Goal: Task Accomplishment & Management: Manage account settings

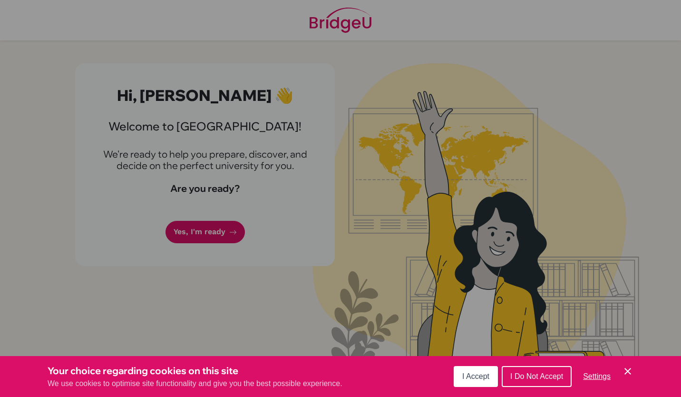
click at [480, 373] on span "I Accept" at bounding box center [475, 376] width 27 height 8
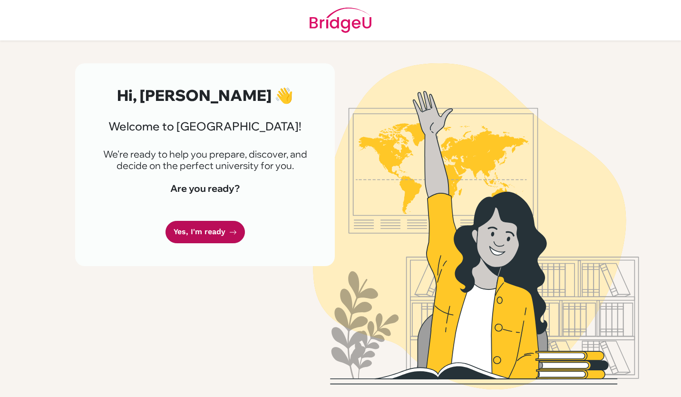
click at [213, 225] on link "Yes, I'm ready" at bounding box center [205, 232] width 79 height 22
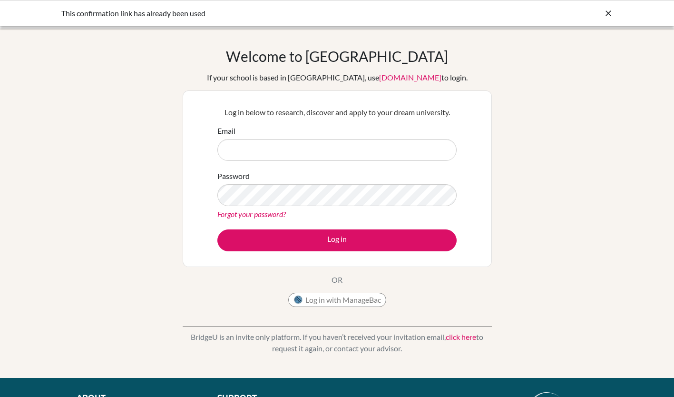
click at [263, 159] on input "Email" at bounding box center [336, 150] width 239 height 22
click at [186, 198] on div "Log in below to research, discover and apply to your dream university. Email Pa…" at bounding box center [337, 178] width 309 height 176
type input "[PERSON_NAME][EMAIL_ADDRESS][DOMAIN_NAME]"
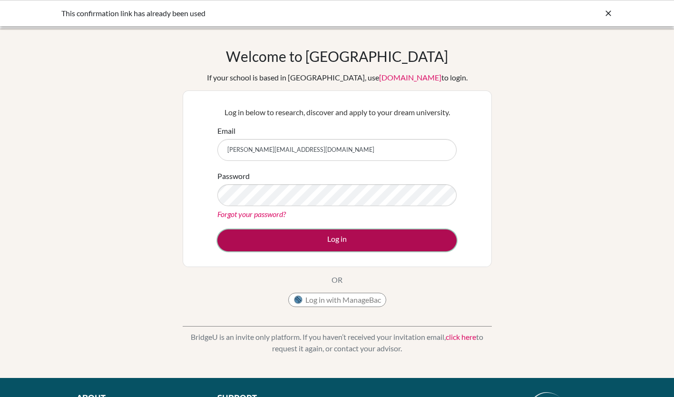
click at [406, 236] on button "Log in" at bounding box center [336, 240] width 239 height 22
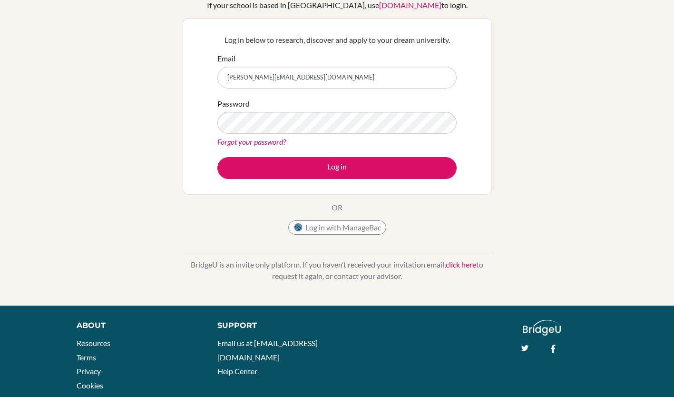
scroll to position [72, 0]
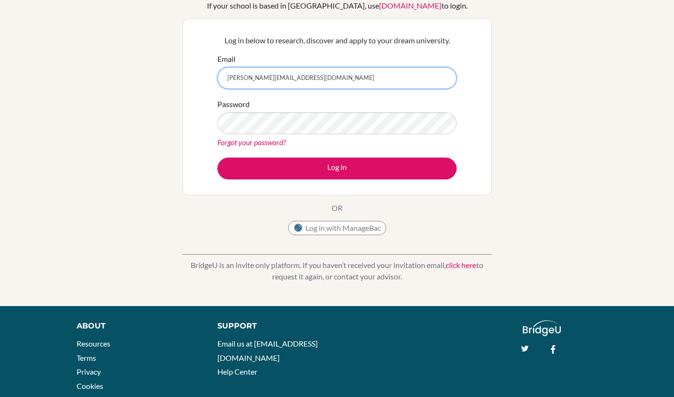
click at [313, 79] on input "[PERSON_NAME][EMAIL_ADDRESS][DOMAIN_NAME]" at bounding box center [336, 78] width 239 height 22
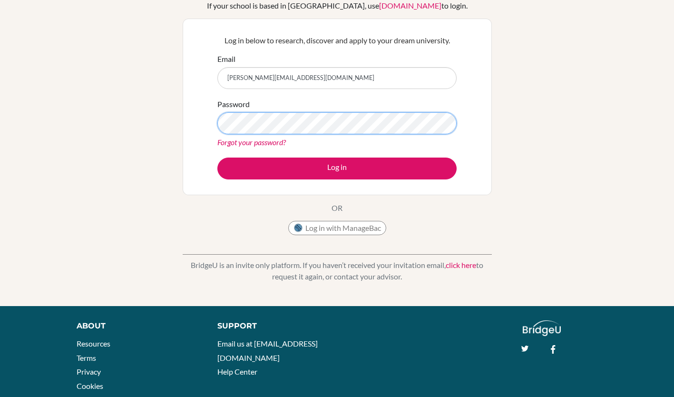
click at [217, 157] on button "Log in" at bounding box center [336, 168] width 239 height 22
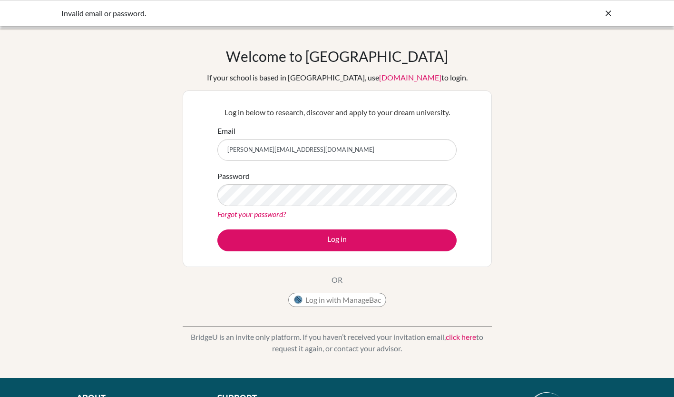
click at [281, 213] on link "Forgot your password?" at bounding box center [251, 213] width 68 height 9
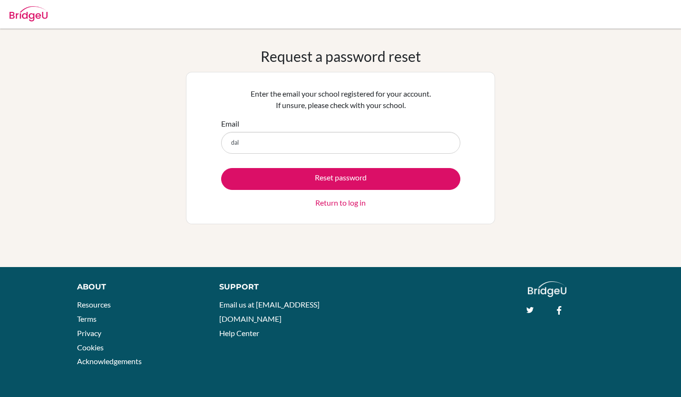
type input "[EMAIL_ADDRESS][DOMAIN_NAME]"
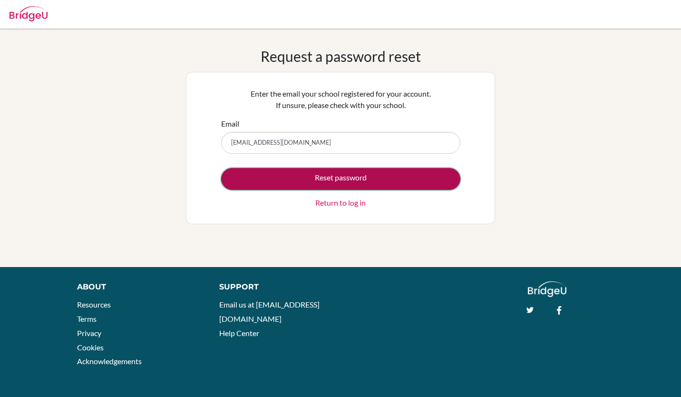
click at [349, 168] on button "Reset password" at bounding box center [340, 179] width 239 height 22
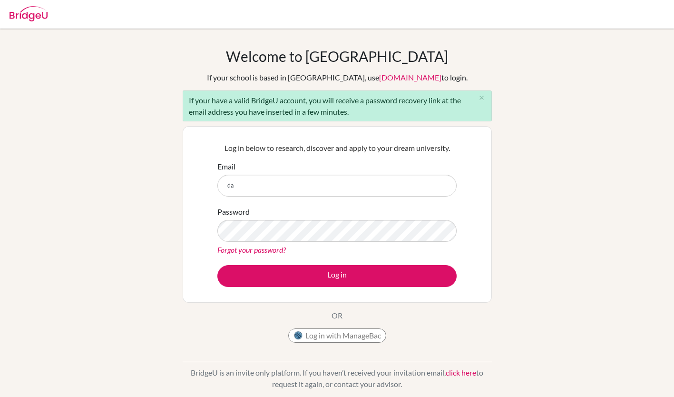
type input "[PERSON_NAME][EMAIL_ADDRESS][DOMAIN_NAME]"
click at [268, 248] on link "Forgot your password?" at bounding box center [251, 249] width 68 height 9
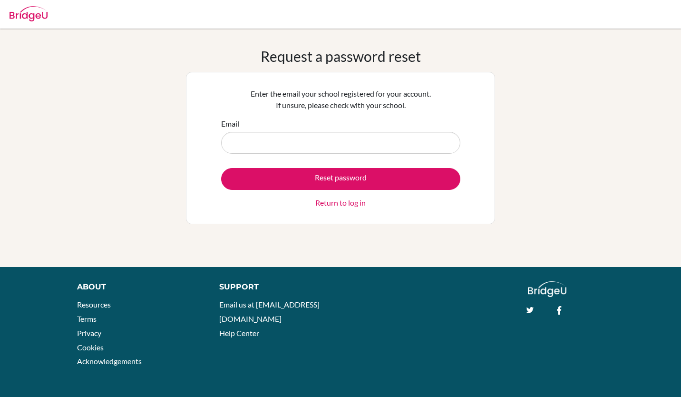
click at [280, 144] on input "Email" at bounding box center [340, 143] width 239 height 22
type input "[PERSON_NAME][EMAIL_ADDRESS][DOMAIN_NAME]"
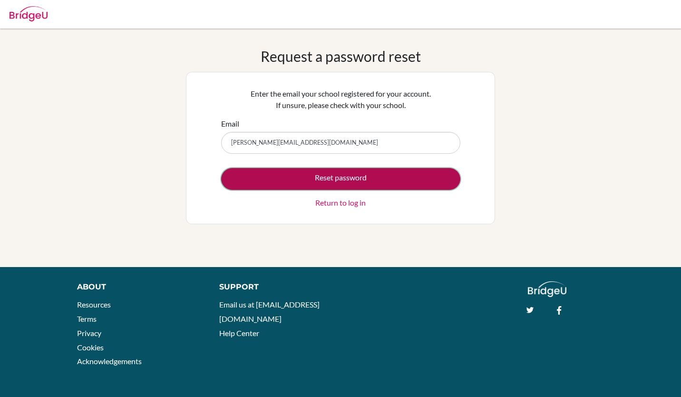
click at [317, 179] on button "Reset password" at bounding box center [340, 179] width 239 height 22
